Goal: Check status: Check status

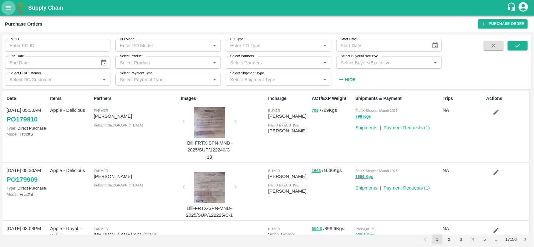
click at [13, 8] on button "open drawer" at bounding box center [8, 8] width 14 height 14
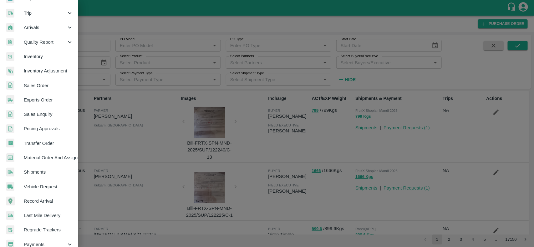
scroll to position [108, 0]
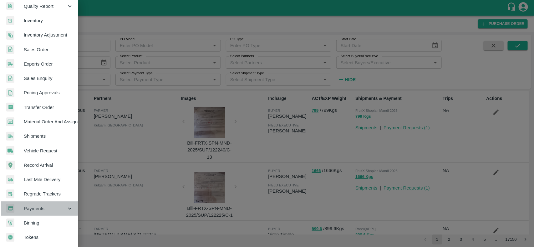
click at [39, 206] on span "Payments" at bounding box center [45, 209] width 43 height 7
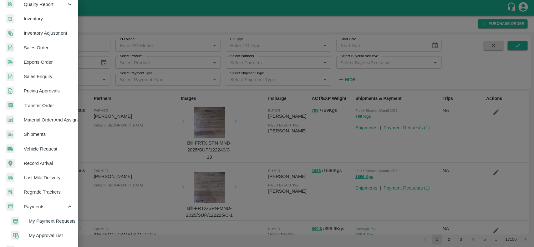
click at [100, 149] on div at bounding box center [267, 123] width 534 height 247
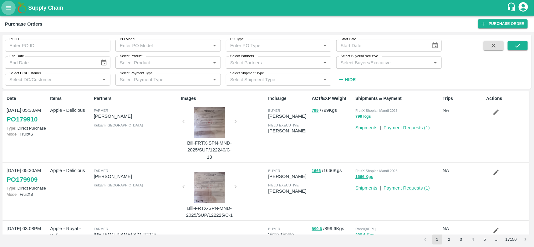
click at [5, 4] on icon "open drawer" at bounding box center [8, 7] width 7 height 7
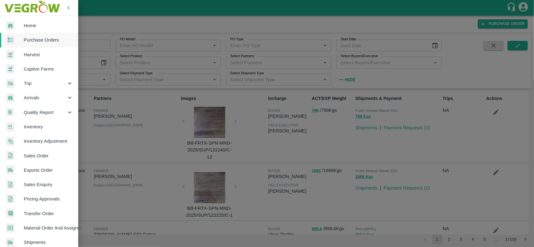
scroll to position [137, 0]
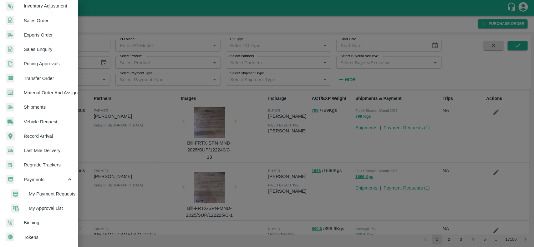
click at [47, 193] on span "My Payment Requests" at bounding box center [51, 194] width 44 height 7
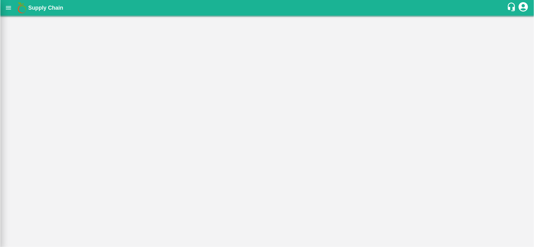
scroll to position [135, 0]
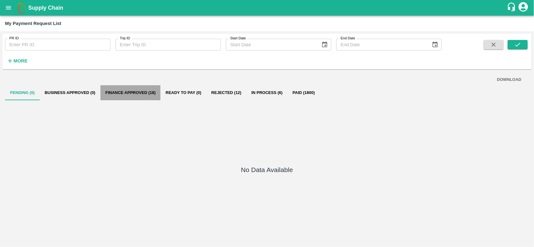
click at [128, 93] on button "Finance Approved (18)" at bounding box center [130, 92] width 60 height 15
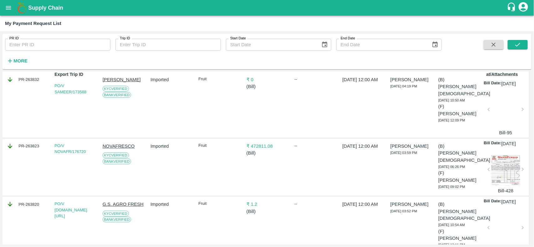
scroll to position [0, 0]
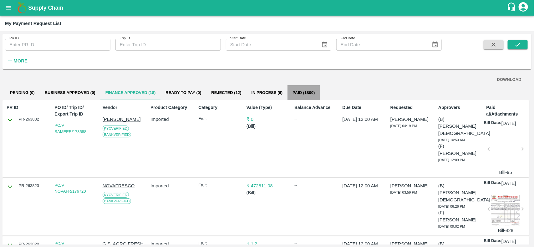
click at [305, 92] on button "Paid (1800)" at bounding box center [303, 92] width 32 height 15
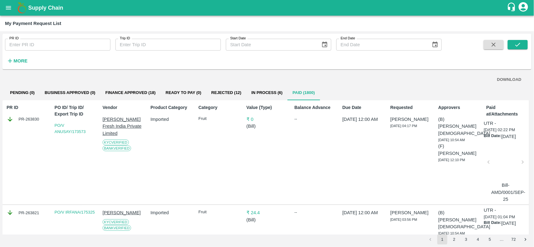
click at [266, 96] on button "In Process (6)" at bounding box center [267, 92] width 41 height 15
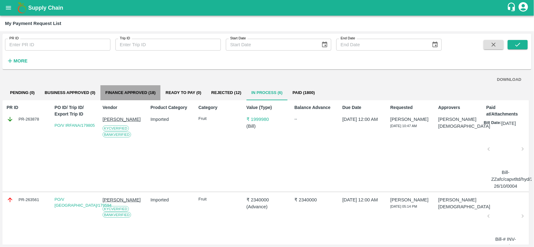
click at [150, 93] on button "Finance Approved (18)" at bounding box center [130, 92] width 60 height 15
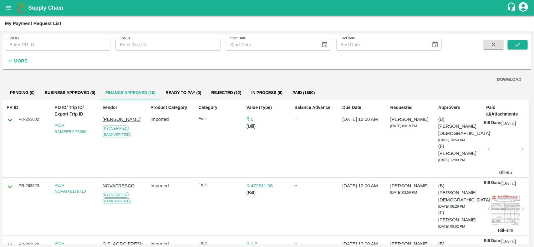
click at [8, 15] on div "Supply Chain" at bounding box center [267, 8] width 534 height 16
click at [7, 7] on icon "open drawer" at bounding box center [8, 7] width 7 height 7
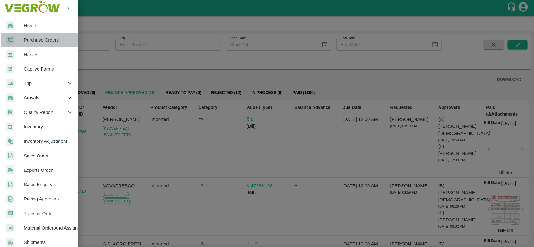
click at [16, 46] on link "Purchase Orders" at bounding box center [39, 40] width 78 height 14
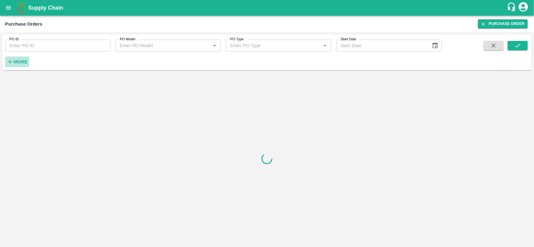
click at [15, 64] on strong "More" at bounding box center [20, 61] width 14 height 5
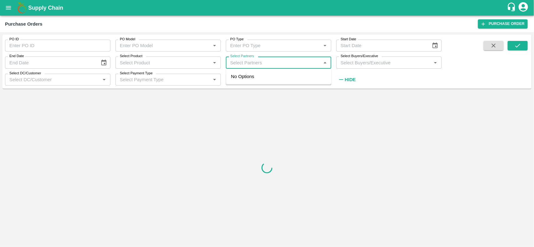
click at [254, 64] on input "Select Partners" at bounding box center [273, 63] width 91 height 8
type input "embrace"
click at [240, 81] on input "checkbox" at bounding box center [240, 80] width 13 height 13
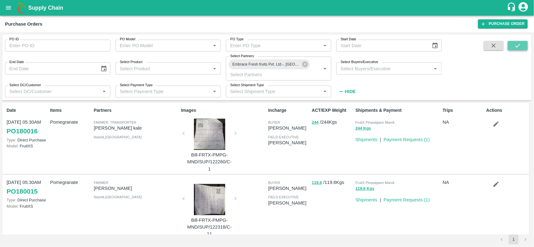
click at [517, 45] on icon "submit" at bounding box center [517, 45] width 7 height 7
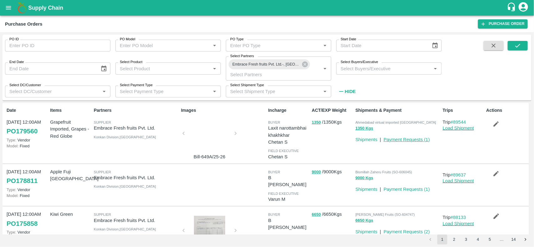
click at [421, 140] on link "Payment Requests ( 1 )" at bounding box center [407, 139] width 46 height 5
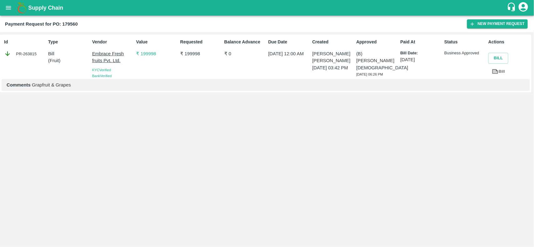
click at [23, 49] on div "Id PR-263815" at bounding box center [24, 57] width 44 height 43
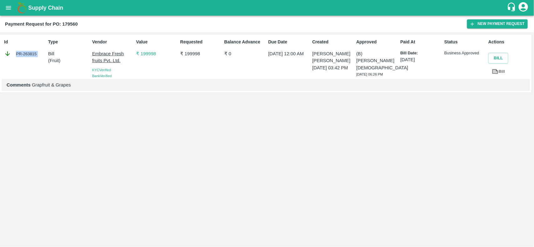
click at [23, 49] on div "Id PR-263815" at bounding box center [24, 57] width 44 height 43
copy div "PR-263815"
